Goal: Task Accomplishment & Management: Use online tool/utility

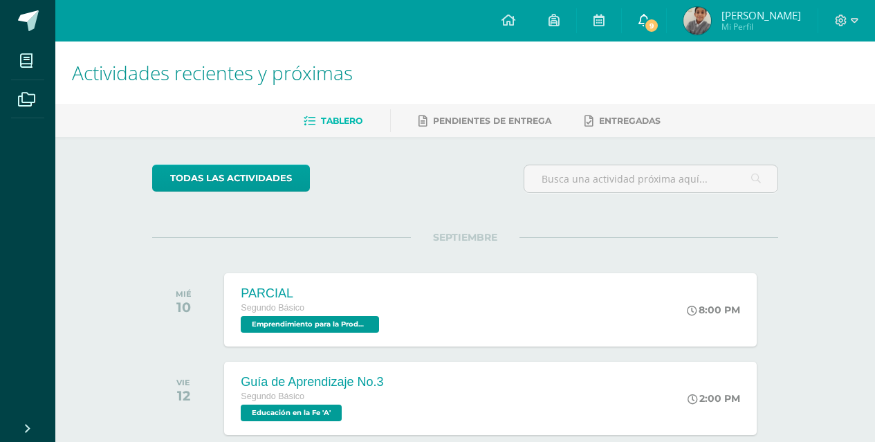
click at [650, 18] on icon at bounding box center [644, 20] width 11 height 12
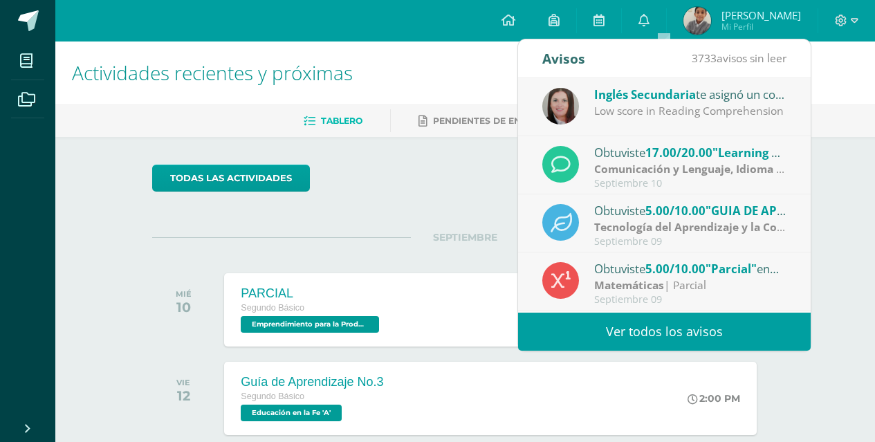
click at [777, 217] on div "Obtuviste 5.00/10.00 "GUIA DE APRENDIZAJE NO 3" en Tecnología del Aprendizaje y…" at bounding box center [664, 223] width 293 height 58
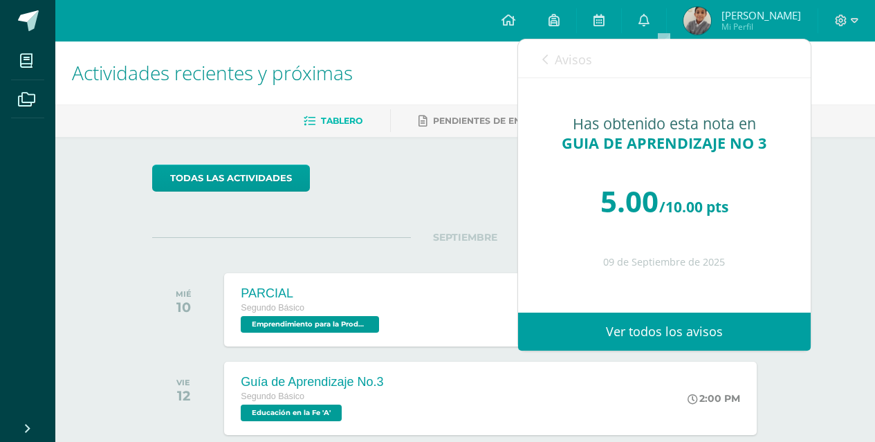
click at [540, 54] on div "Avisos 3732 avisos sin leer Avisos" at bounding box center [664, 58] width 293 height 39
click at [546, 61] on icon at bounding box center [546, 59] width 6 height 11
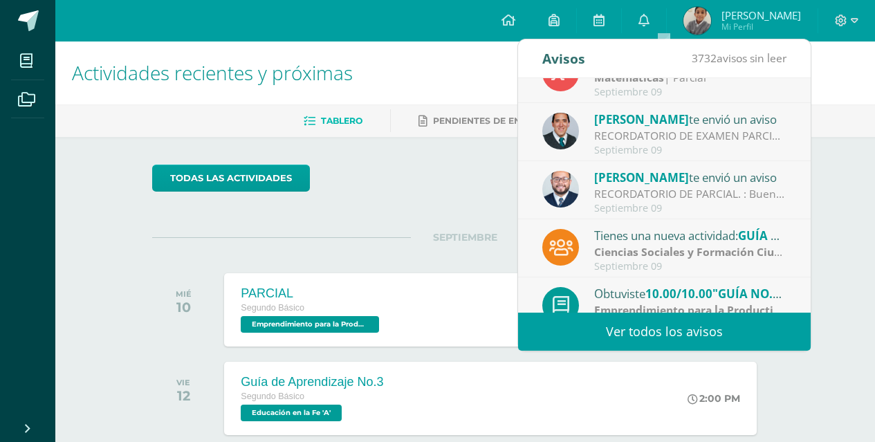
scroll to position [230, 0]
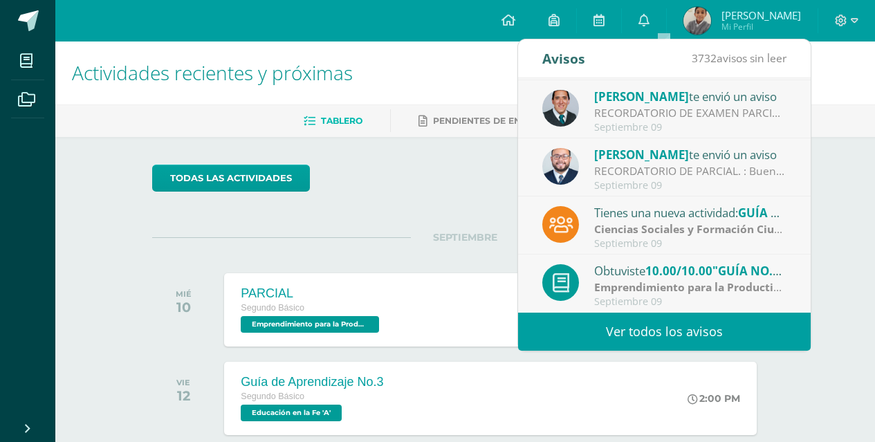
click at [669, 327] on link "Ver todos los avisos" at bounding box center [664, 332] width 293 height 38
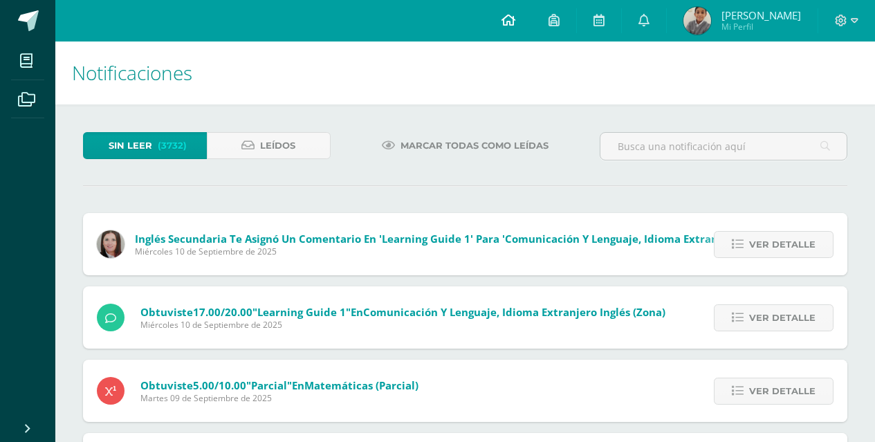
click at [516, 17] on icon at bounding box center [509, 20] width 14 height 12
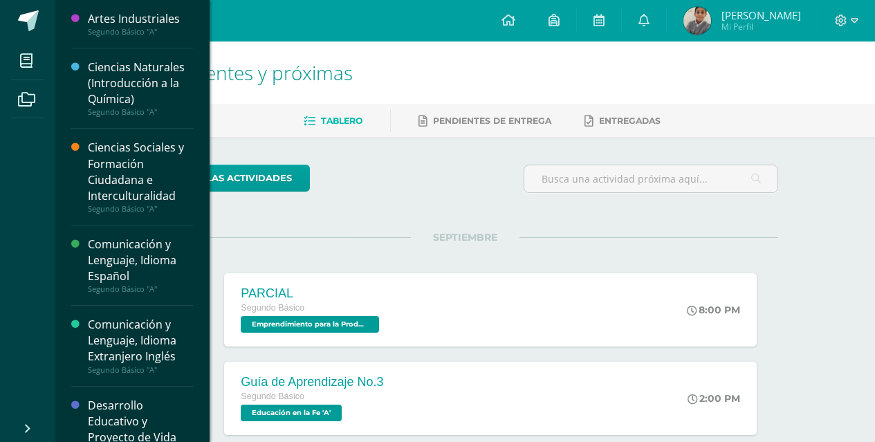
click at [127, 156] on div "Ciencias Sociales y Formación Ciudadana e Interculturalidad" at bounding box center [140, 172] width 105 height 64
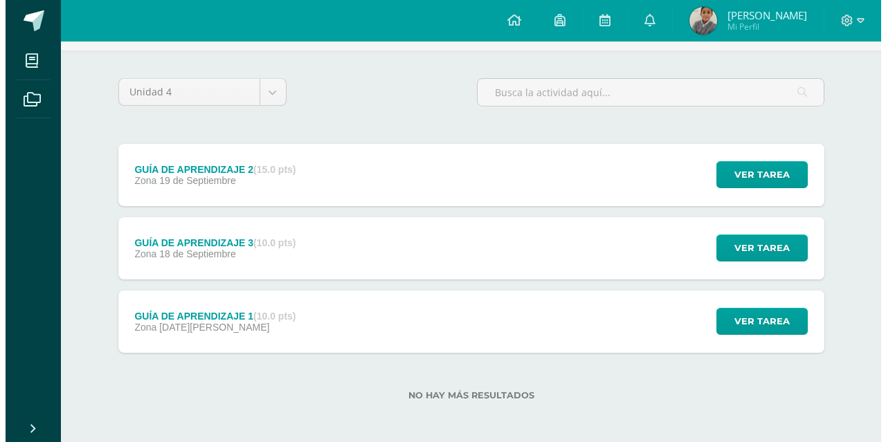
scroll to position [89, 0]
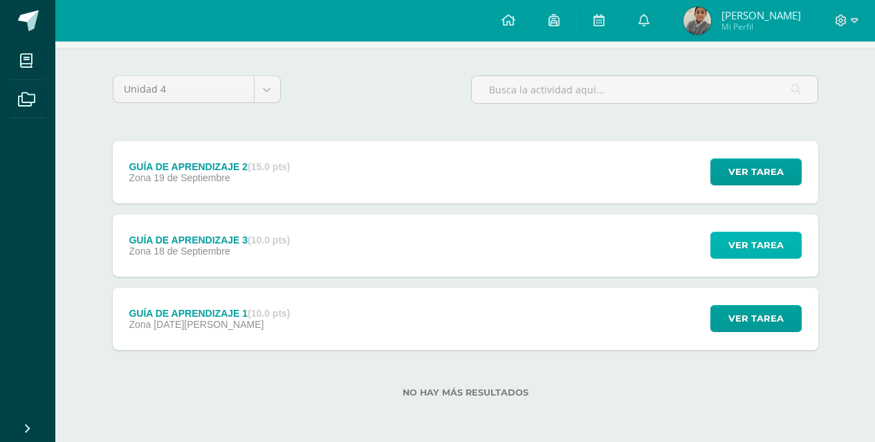
click at [747, 246] on span "Ver tarea" at bounding box center [756, 246] width 55 height 26
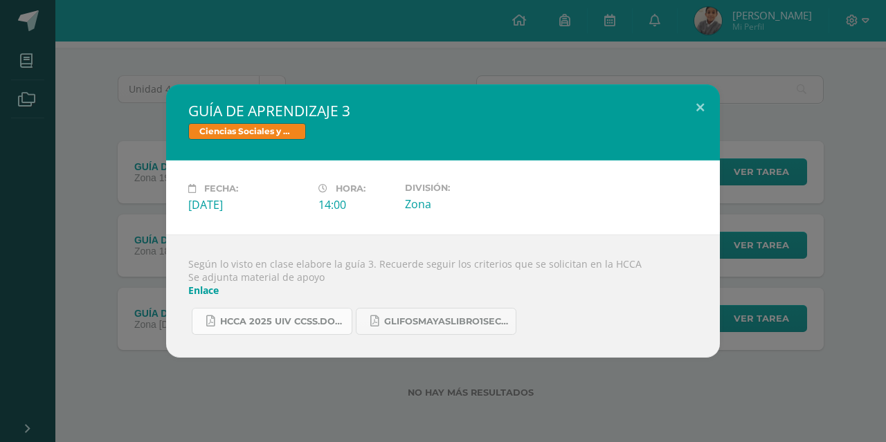
click at [284, 328] on link "HCCA 2025 UIV CCSS.docx.pdf" at bounding box center [272, 321] width 161 height 27
